Goal: Transaction & Acquisition: Purchase product/service

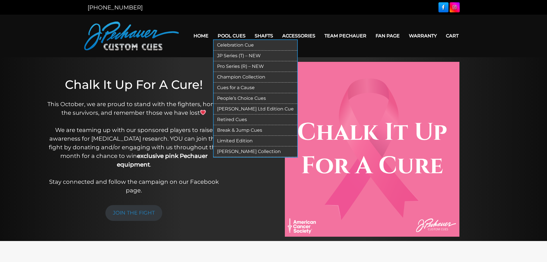
click at [234, 36] on link "Pool Cues" at bounding box center [231, 35] width 37 height 15
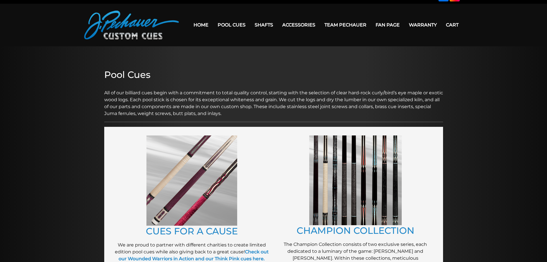
scroll to position [4, 0]
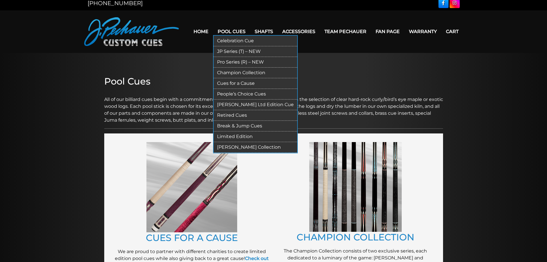
click at [242, 93] on link "People’s Choice Cues" at bounding box center [256, 94] width 84 height 11
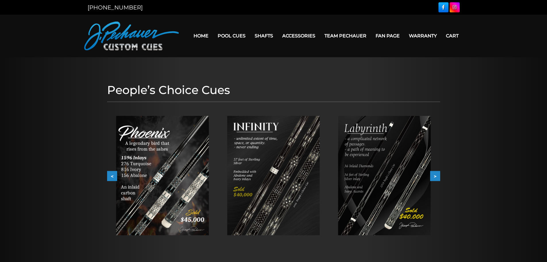
click at [203, 36] on link "Home" at bounding box center [201, 35] width 24 height 15
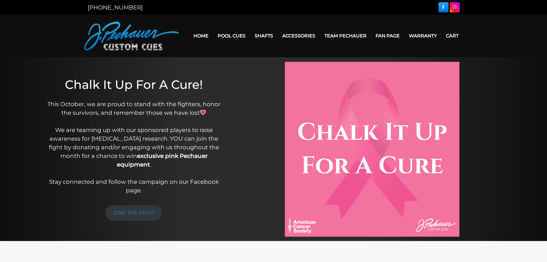
click at [455, 36] on link "Cart" at bounding box center [453, 35] width 22 height 15
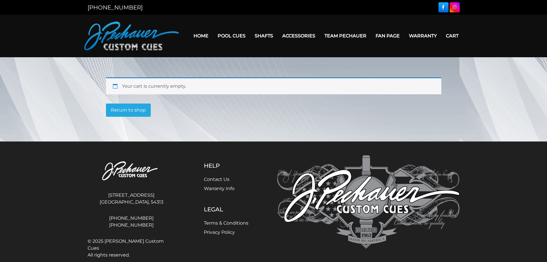
click at [133, 107] on link "Return to shop" at bounding box center [128, 109] width 45 height 13
click at [133, 111] on link "Return to shop" at bounding box center [128, 109] width 45 height 13
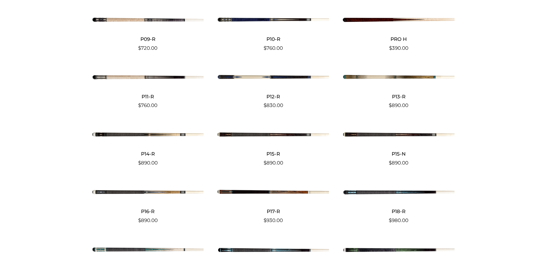
scroll to position [1385, 0]
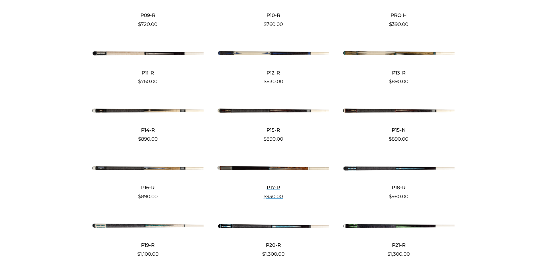
click at [272, 172] on img at bounding box center [274, 168] width 112 height 19
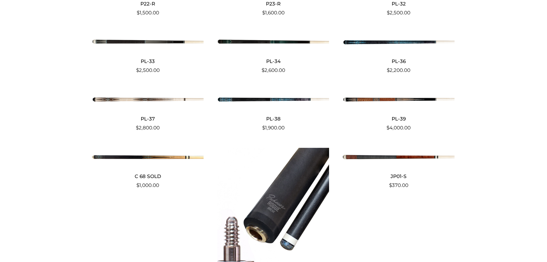
scroll to position [1695, 0]
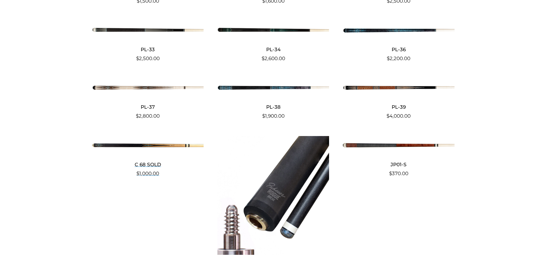
click at [170, 145] on img at bounding box center [148, 145] width 112 height 19
click at [296, 86] on img at bounding box center [274, 87] width 112 height 19
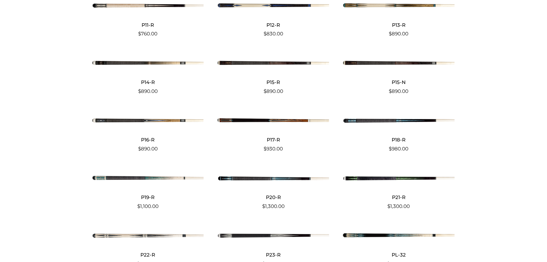
scroll to position [1445, 0]
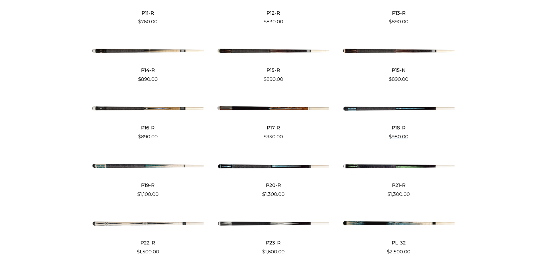
click at [392, 106] on img at bounding box center [399, 108] width 112 height 19
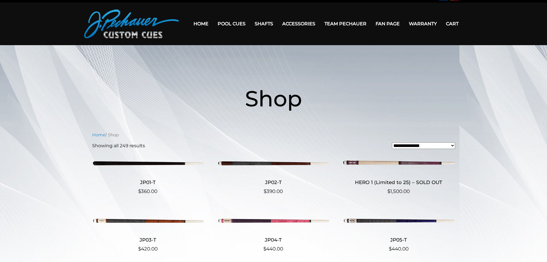
scroll to position [0, 0]
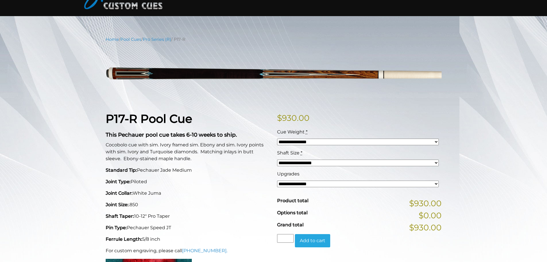
scroll to position [43, 0]
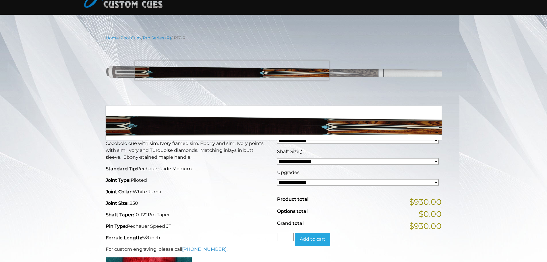
click at [232, 70] on img at bounding box center [274, 73] width 336 height 56
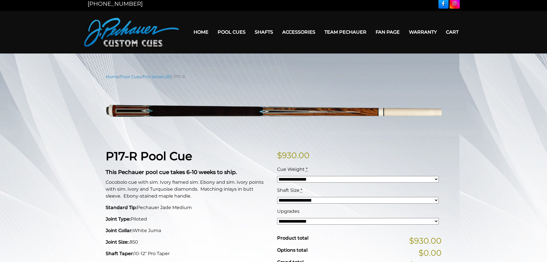
scroll to position [0, 0]
